Goal: Information Seeking & Learning: Learn about a topic

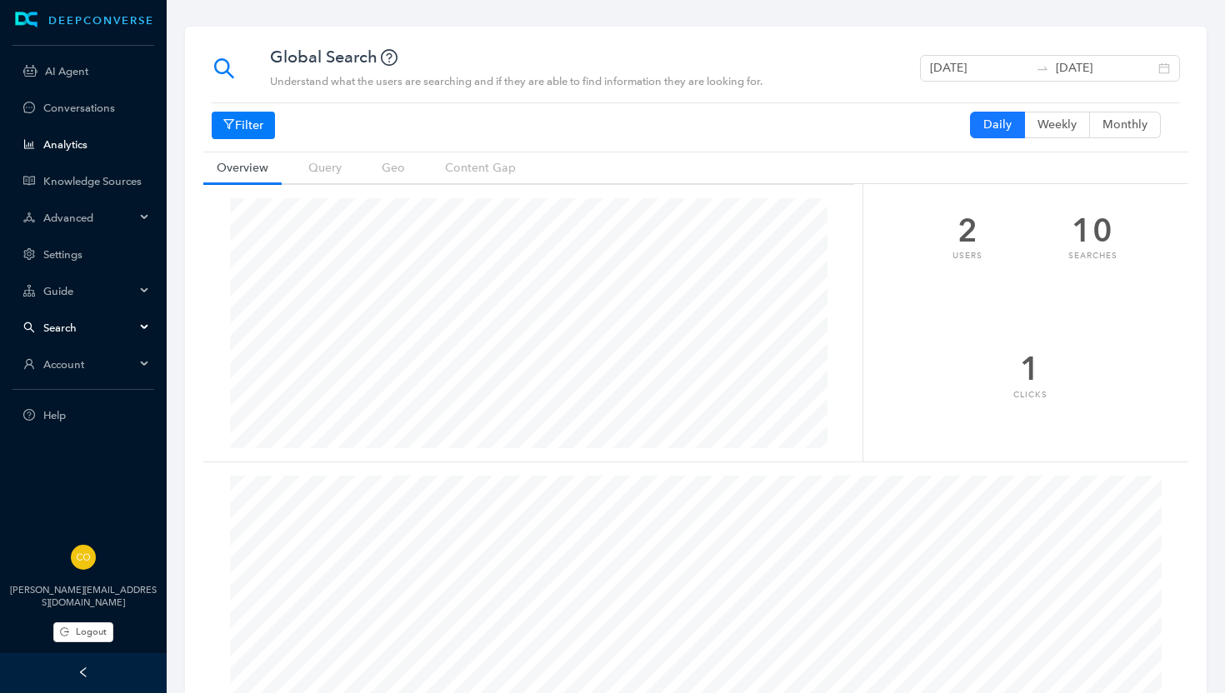
click at [65, 145] on link "Analytics" at bounding box center [96, 144] width 107 height 12
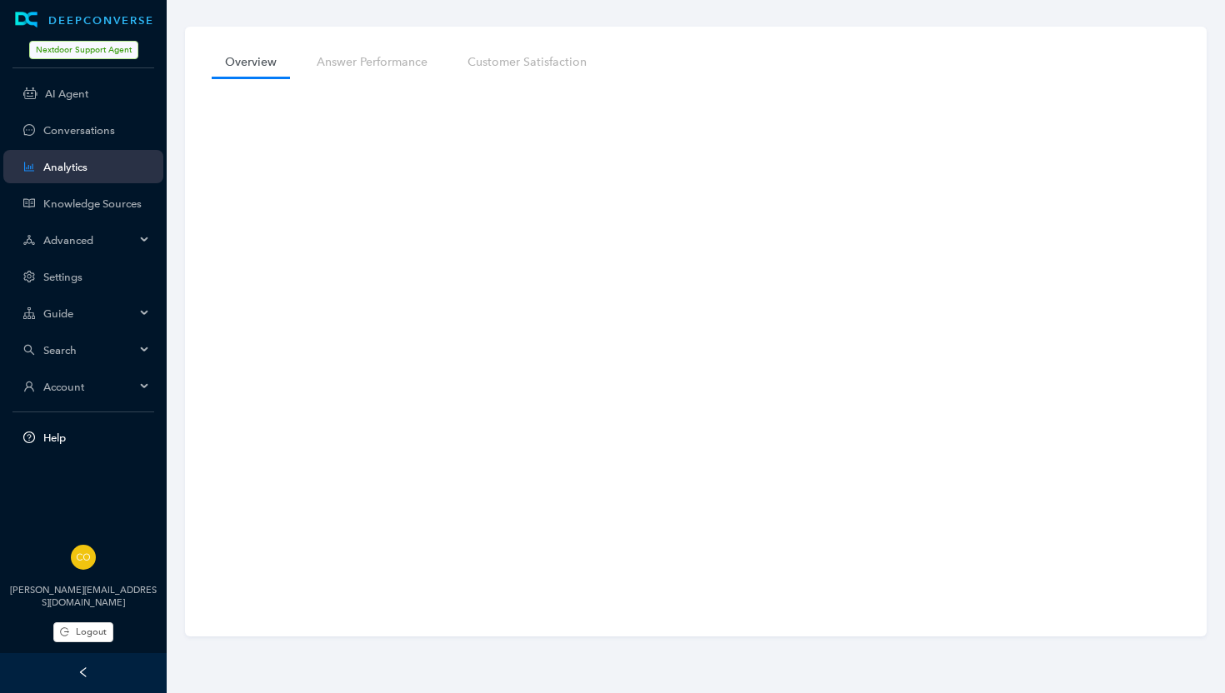
click at [54, 435] on span "Help" at bounding box center [96, 438] width 107 height 12
click at [501, 61] on link "Customer Satisfaction" at bounding box center [527, 62] width 146 height 31
